Goal: Information Seeking & Learning: Learn about a topic

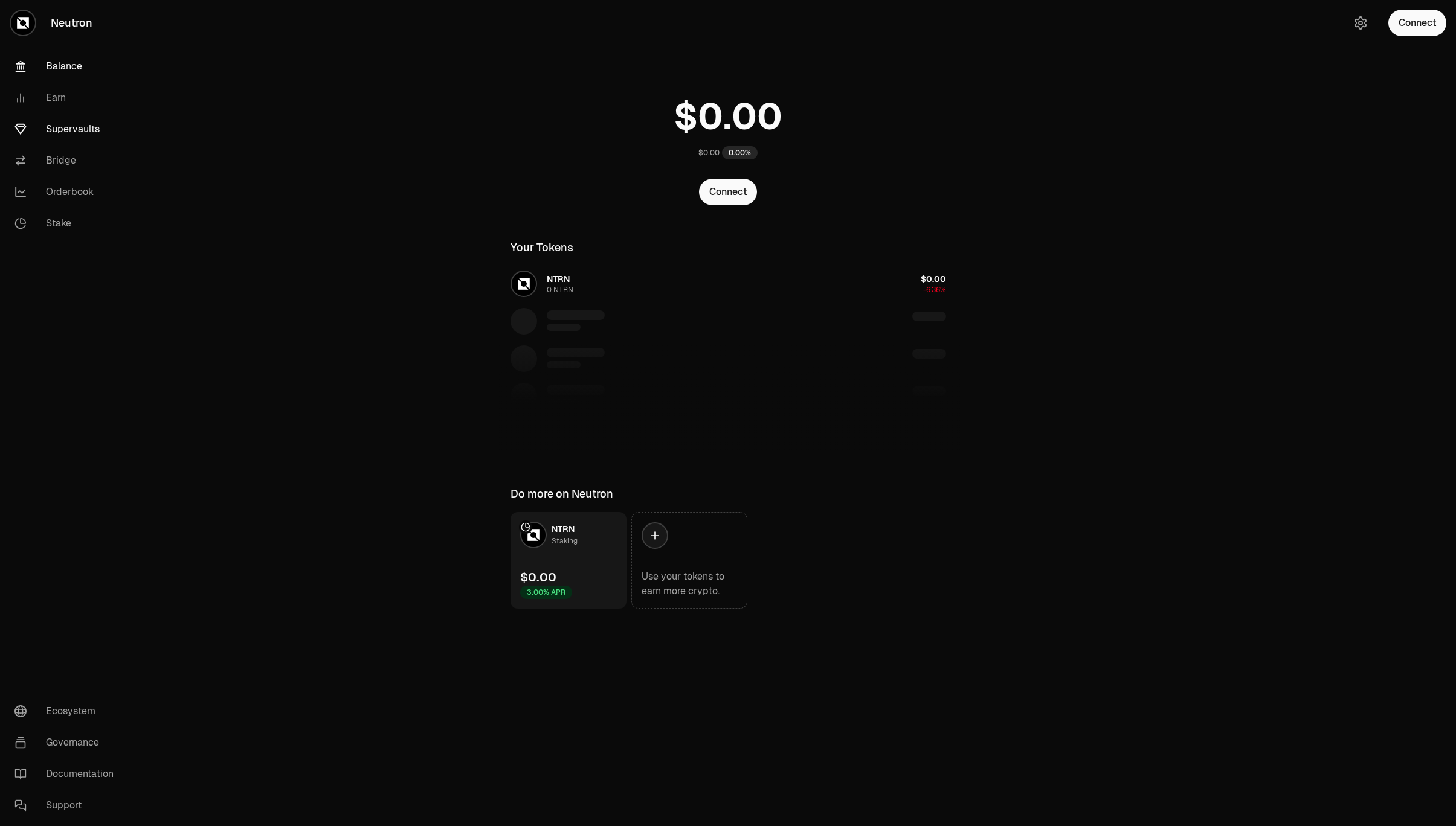
click at [47, 121] on link "Supervaults" at bounding box center [67, 130] width 126 height 32
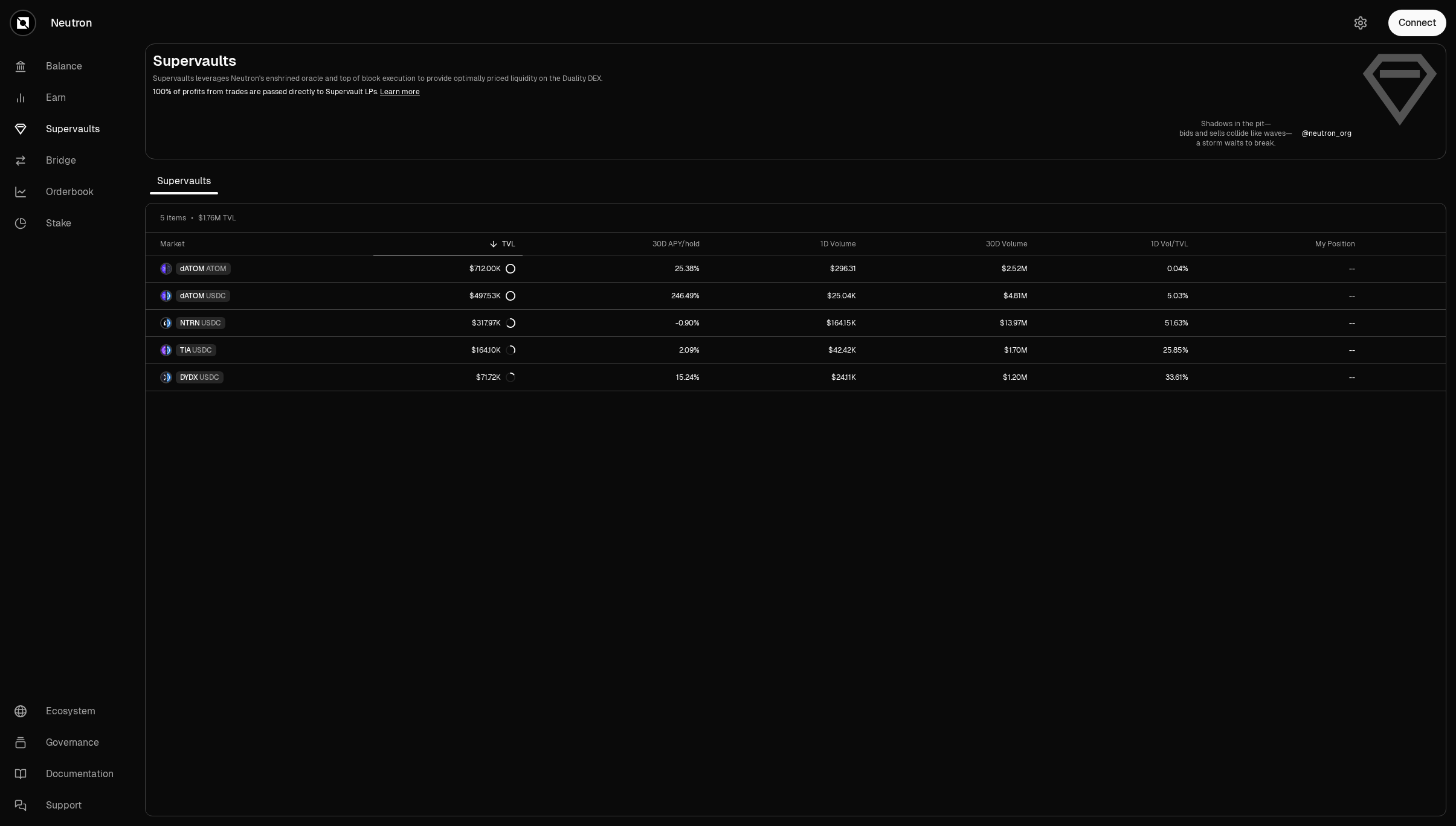
click at [1191, 603] on div "Market TVL 30D APY/hold 1D Volume 30D Volume 1D Vol/TVL My Position dATOM ATOM …" at bounding box center [795, 525] width 1300 height 584
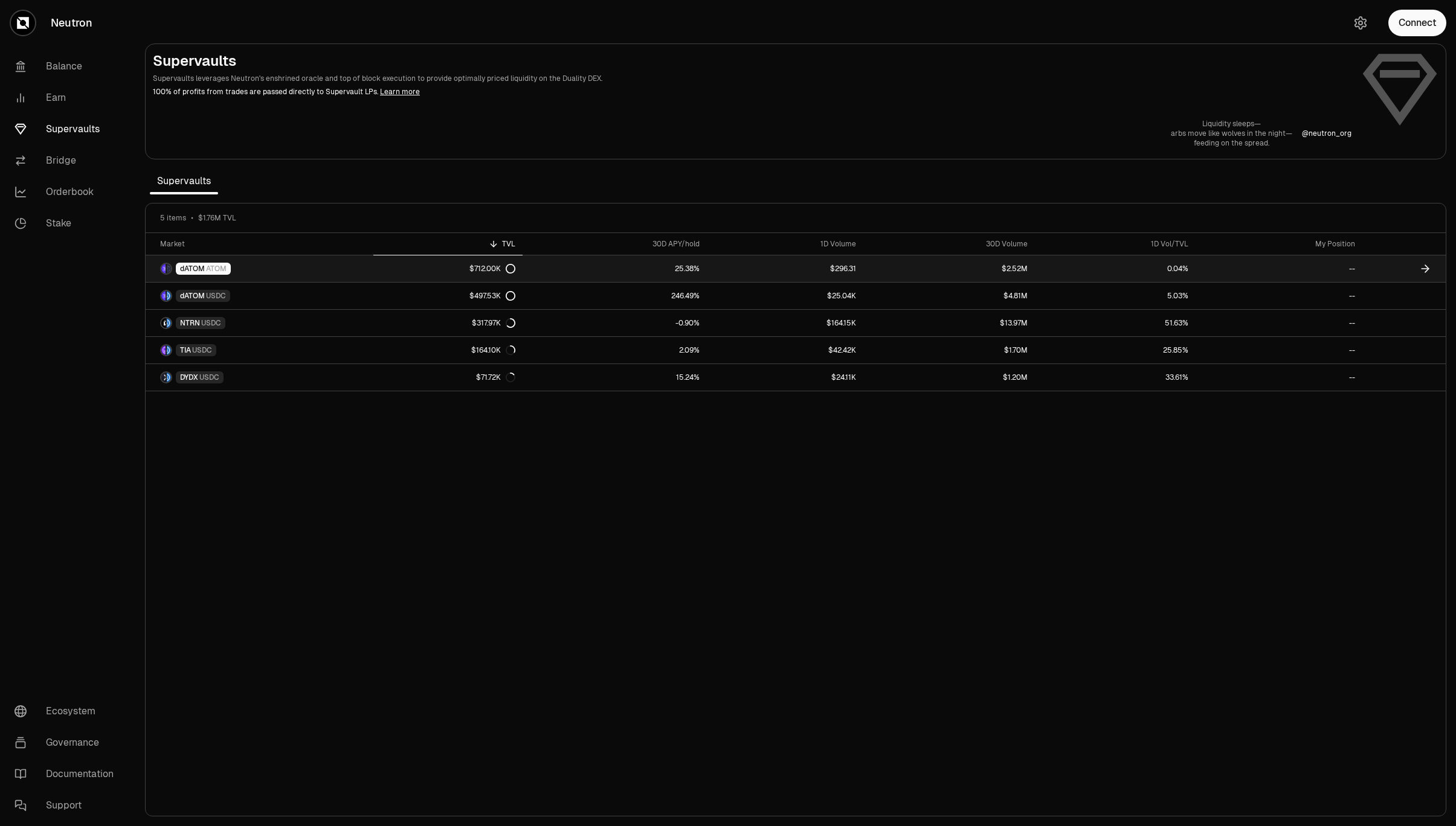
click at [663, 264] on link "25.38%" at bounding box center [615, 269] width 185 height 27
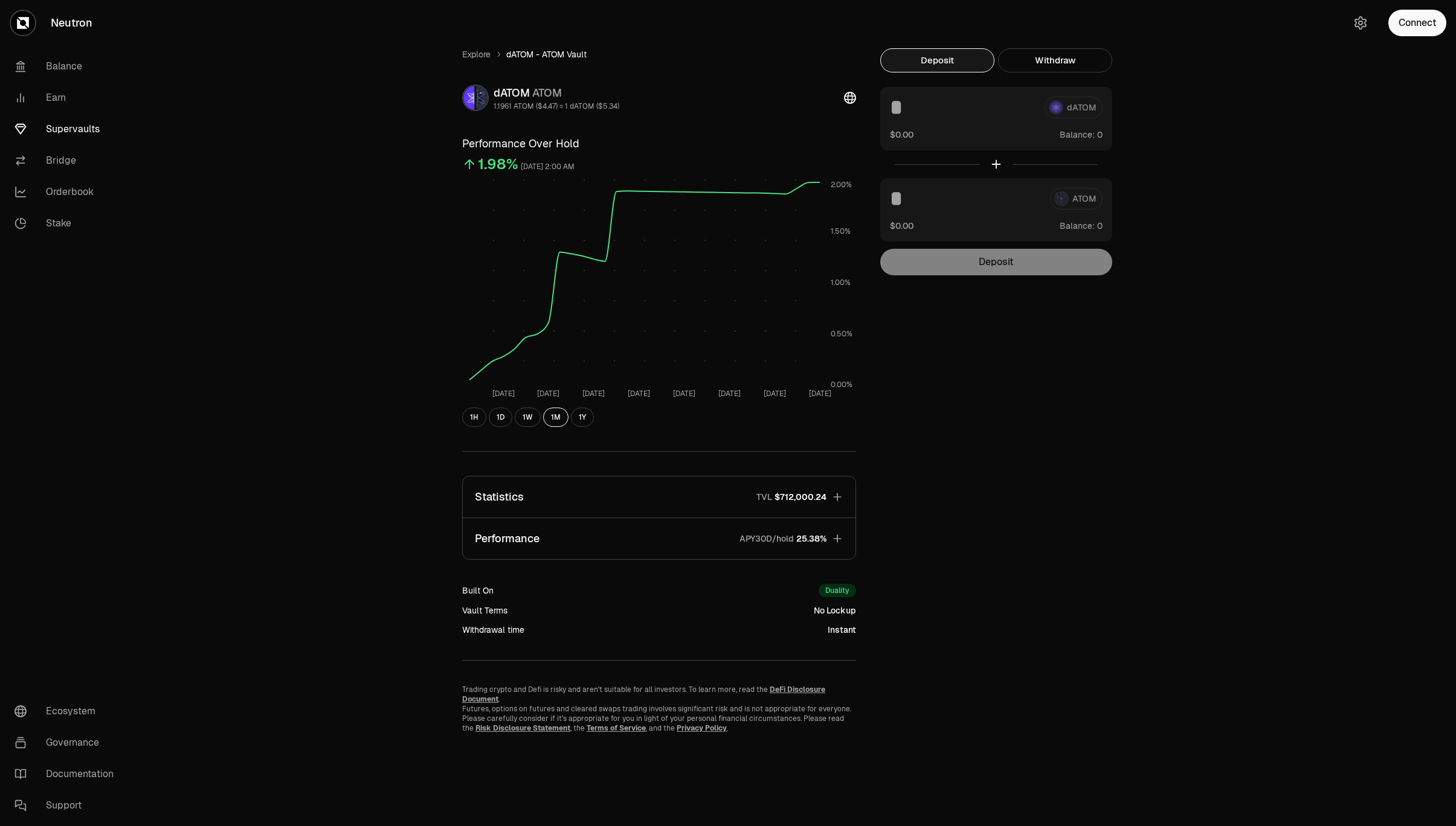
click at [599, 537] on button "Performance APY30D/hold 25.38%" at bounding box center [659, 539] width 392 height 41
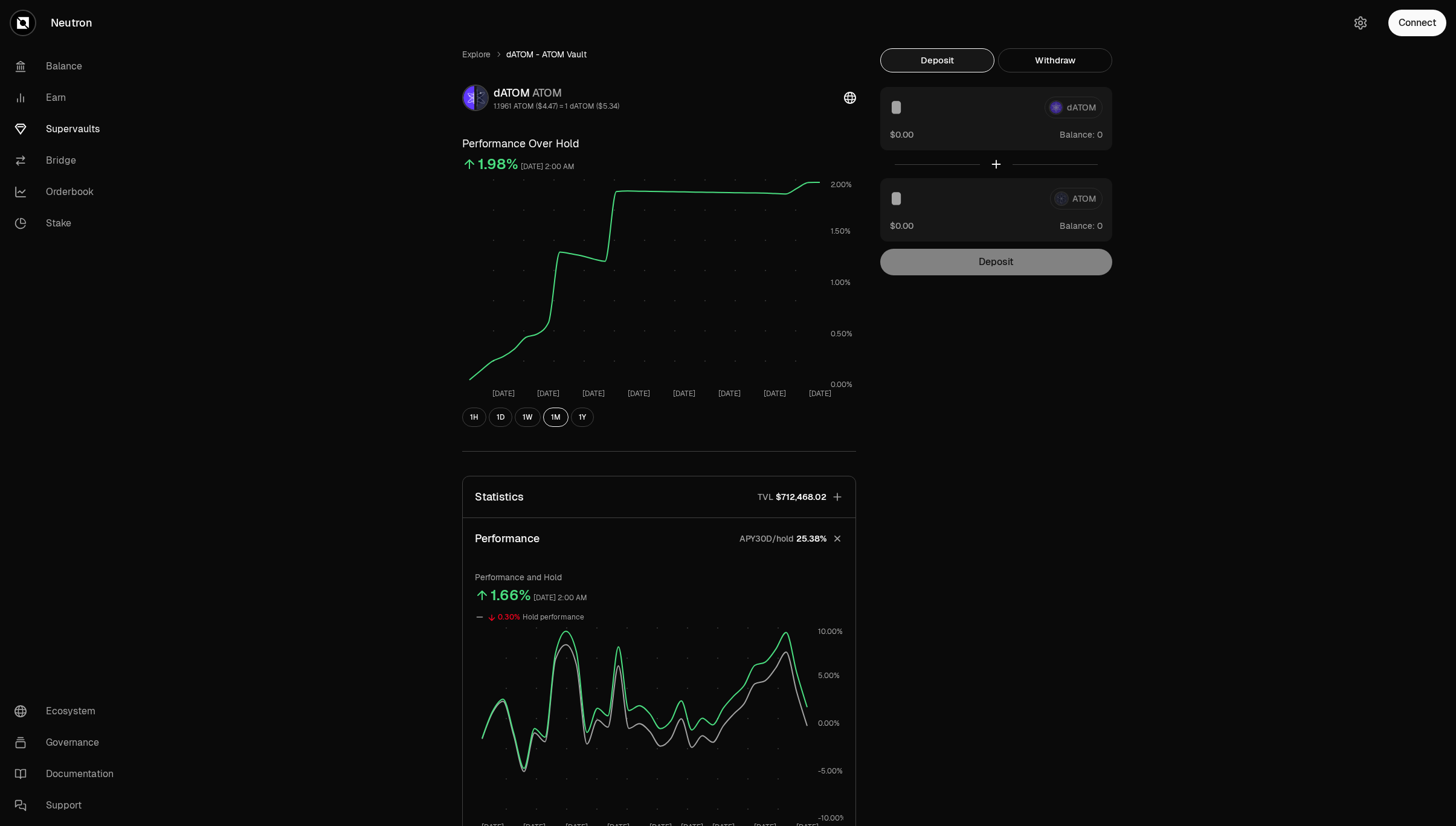
click at [1258, 627] on div "Explore dATOM - ATOM Vault dATOM ATOM 1.1961 ATOM ($4.47) = 1 dATOM ($5.34) Per…" at bounding box center [795, 566] width 1321 height 1134
click at [484, 52] on link "Explore" at bounding box center [476, 54] width 28 height 12
